Goal: Information Seeking & Learning: Learn about a topic

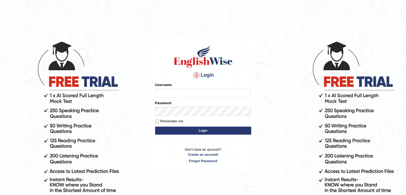
type input "Jitendra"
click at [212, 134] on button "Login" at bounding box center [203, 131] width 96 height 8
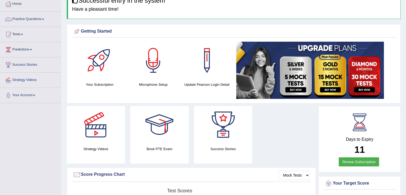
scroll to position [28, 0]
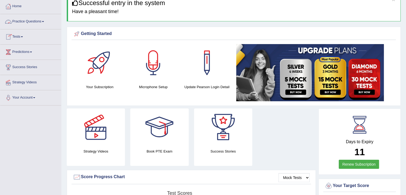
click at [40, 24] on link "Practice Questions" at bounding box center [30, 20] width 61 height 13
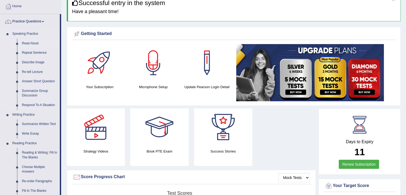
click at [36, 42] on link "Read Aloud" at bounding box center [39, 44] width 40 height 10
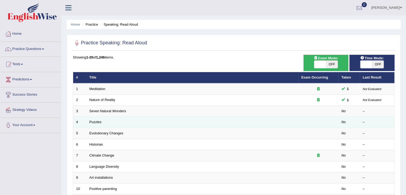
click at [105, 121] on td "Puzzles" at bounding box center [193, 122] width 212 height 11
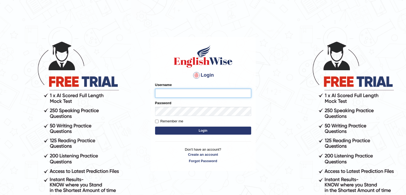
type input "Jitendra"
